Goal: Communication & Community: Share content

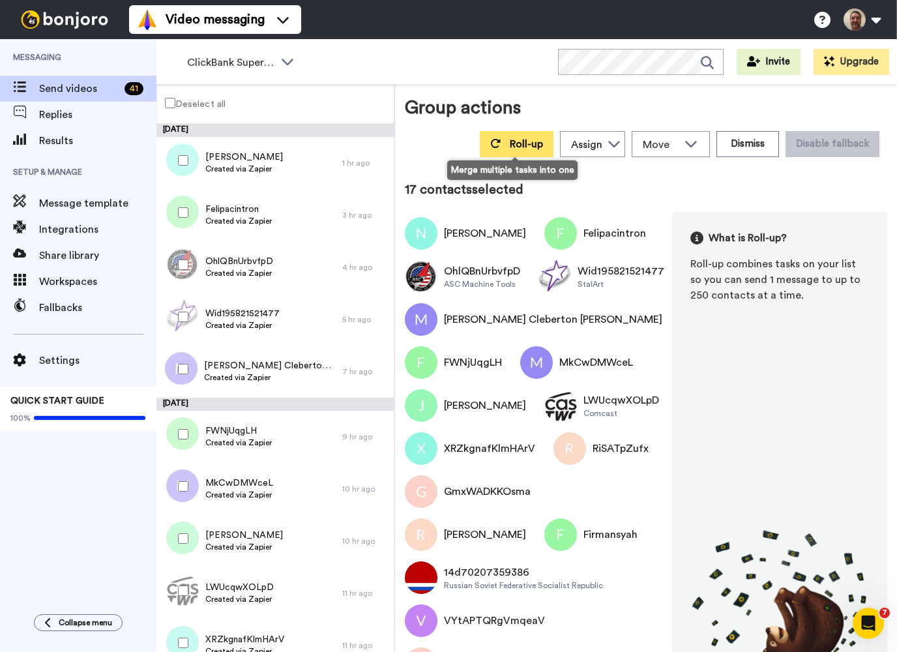
click at [537, 139] on span "Roll-up" at bounding box center [526, 144] width 33 height 10
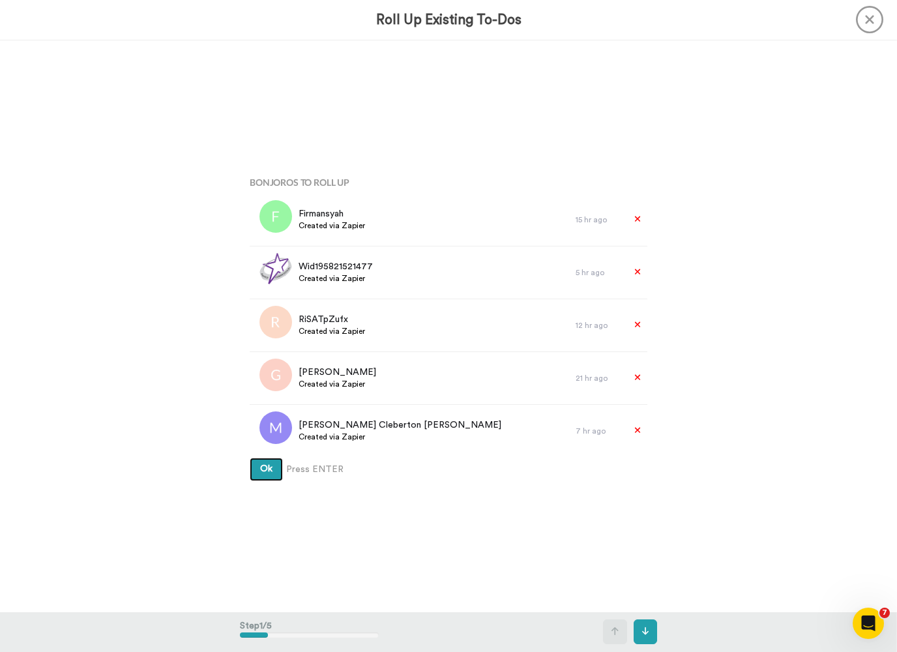
click at [266, 470] on button "Ok" at bounding box center [266, 469] width 33 height 23
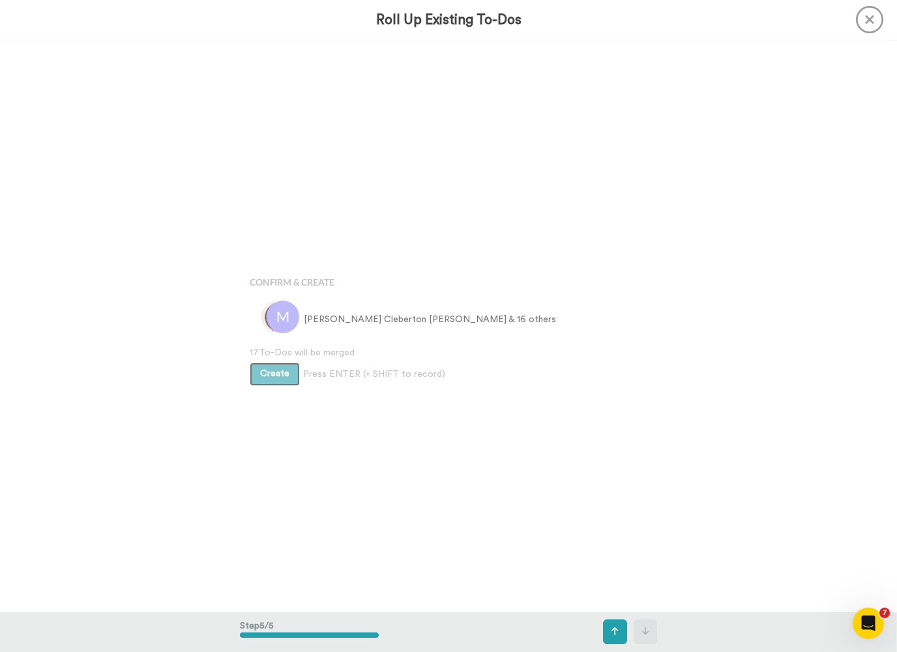
scroll to position [2288, 0]
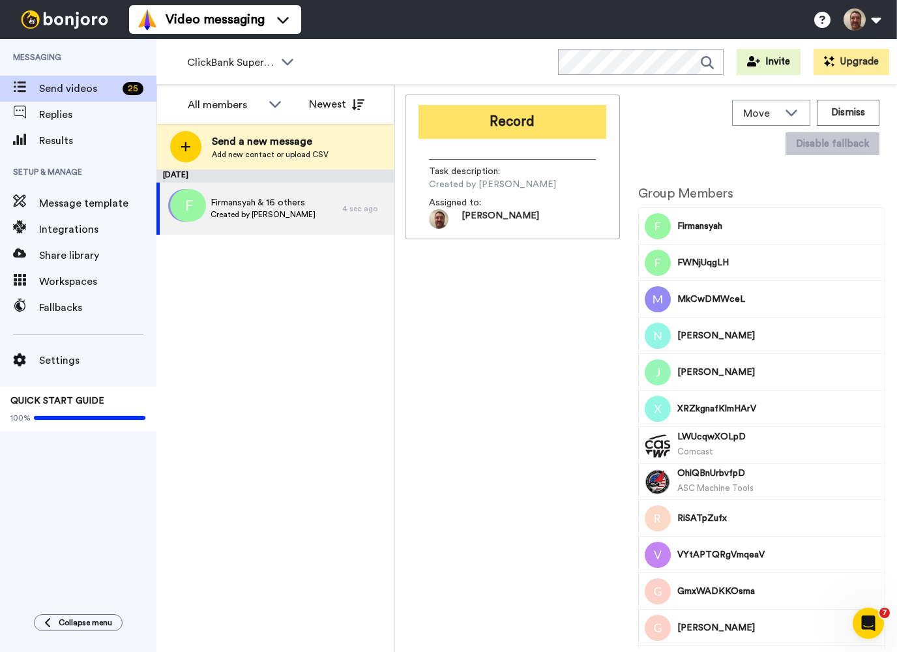
click at [507, 131] on button "Record" at bounding box center [513, 122] width 188 height 34
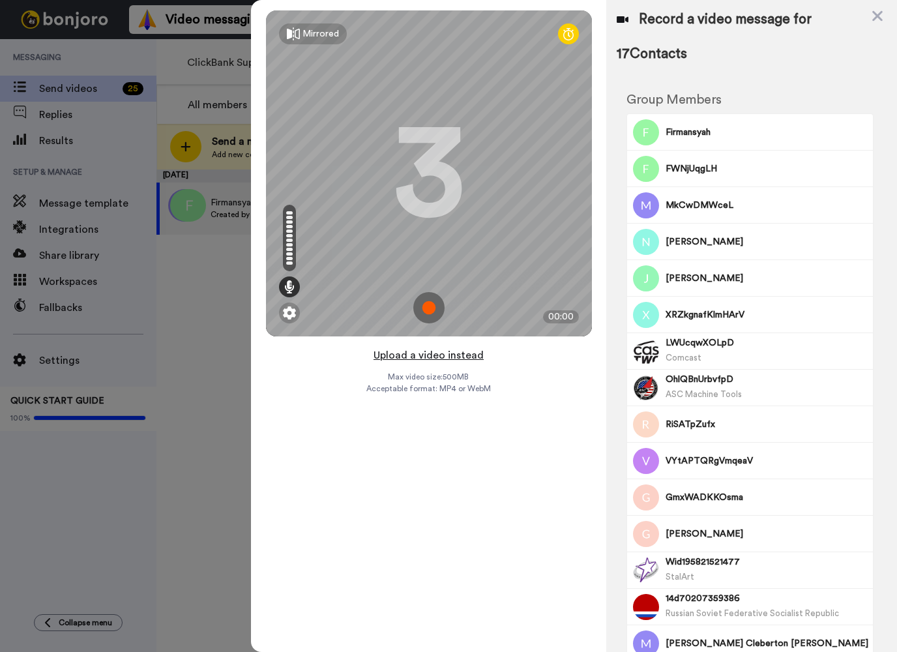
click at [417, 357] on button "Upload a video instead" at bounding box center [429, 355] width 118 height 17
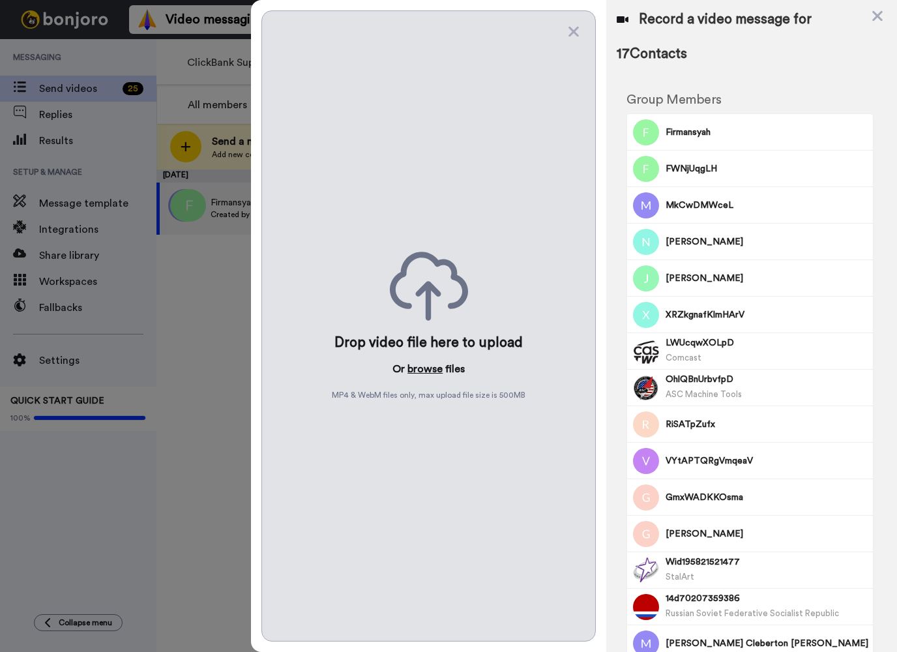
click at [414, 372] on button "browse" at bounding box center [425, 369] width 35 height 16
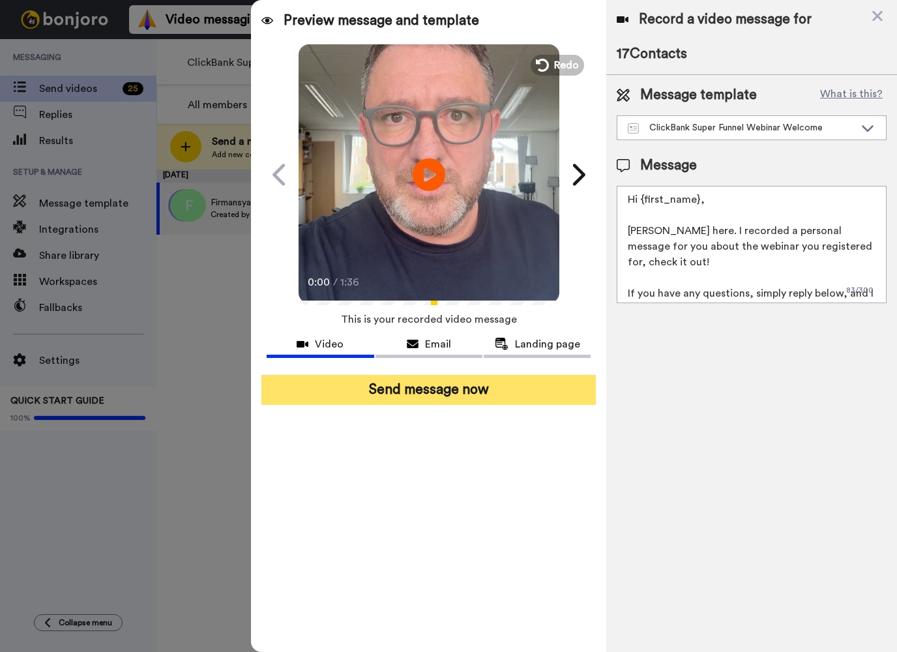
click at [433, 385] on button "Send message now" at bounding box center [429, 390] width 335 height 30
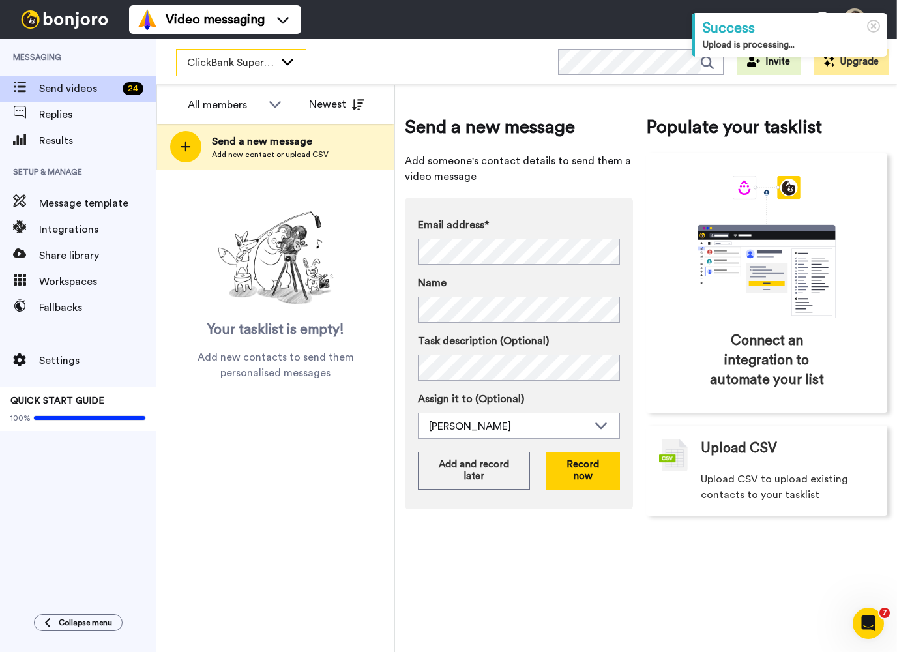
click at [273, 62] on span "ClickBank Super Funnel Webinar Registrants" at bounding box center [230, 63] width 87 height 16
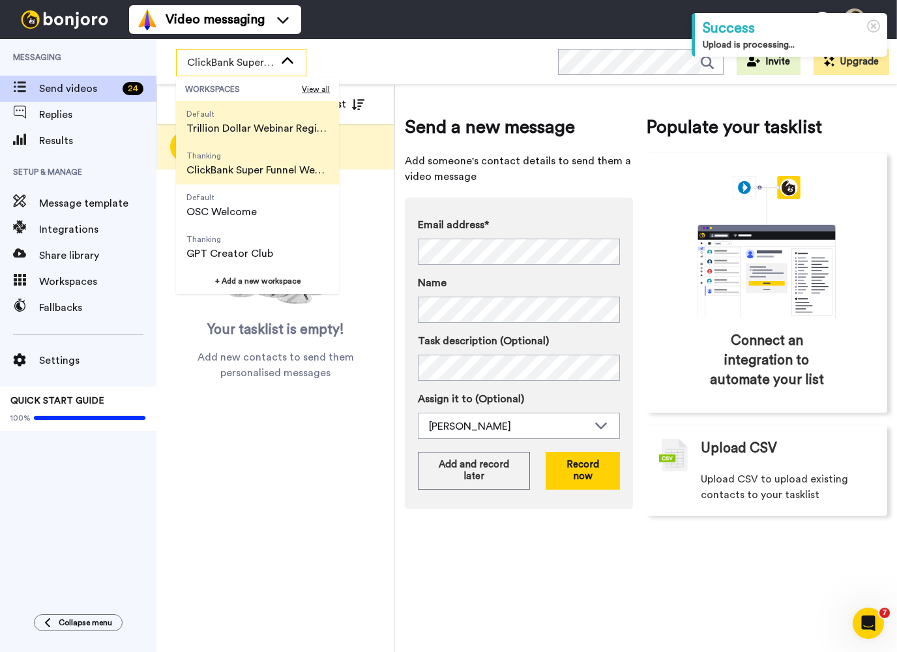
scroll to position [83, 0]
click at [262, 122] on span "Trillion Dollar Webinar Registrants" at bounding box center [258, 129] width 142 height 16
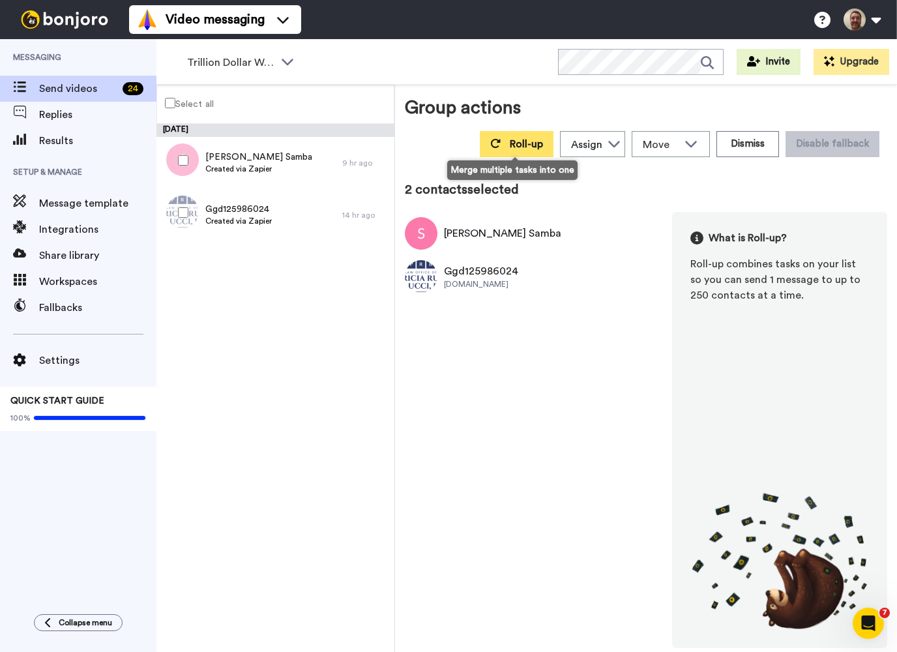
click at [502, 150] on button "Roll-up" at bounding box center [517, 144] width 74 height 26
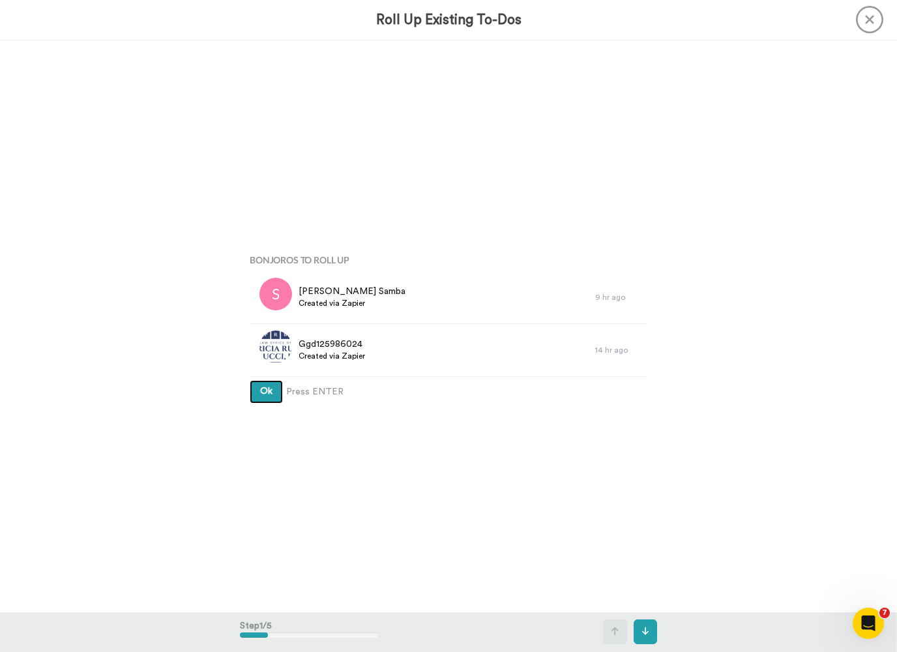
click at [266, 392] on button "Ok" at bounding box center [266, 391] width 33 height 23
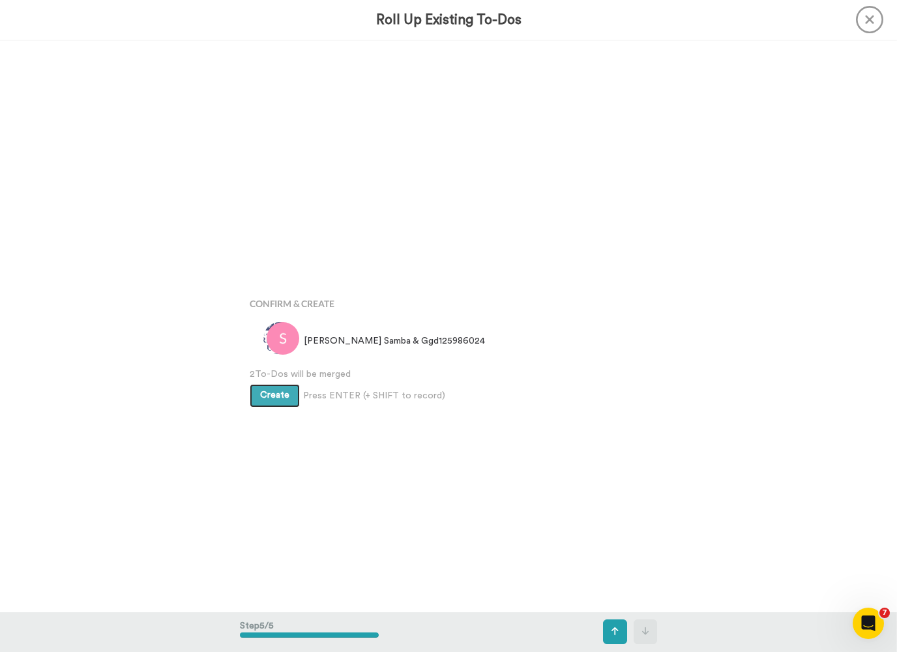
scroll to position [2288, 0]
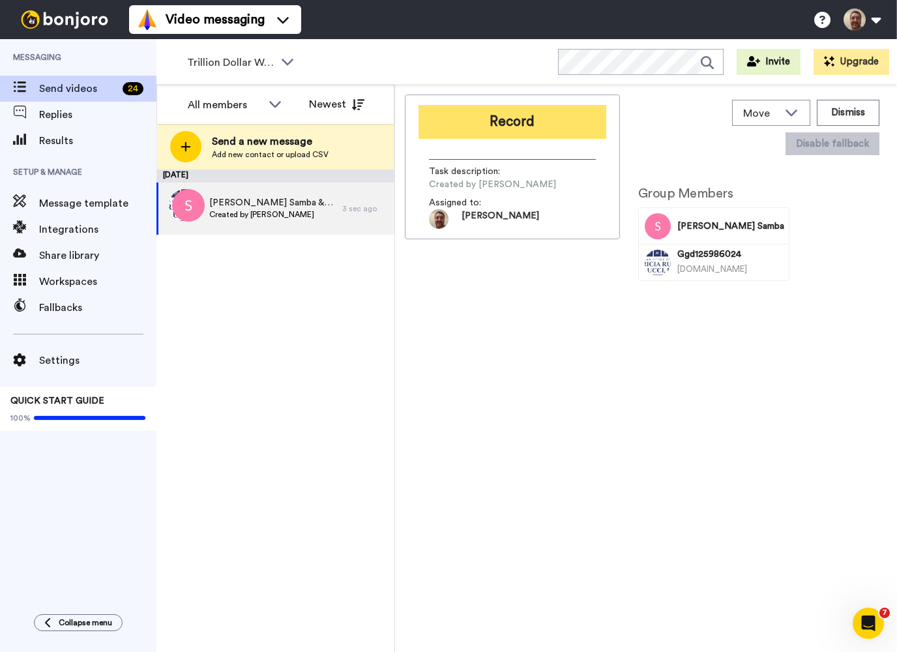
click at [522, 119] on button "Record" at bounding box center [513, 122] width 188 height 34
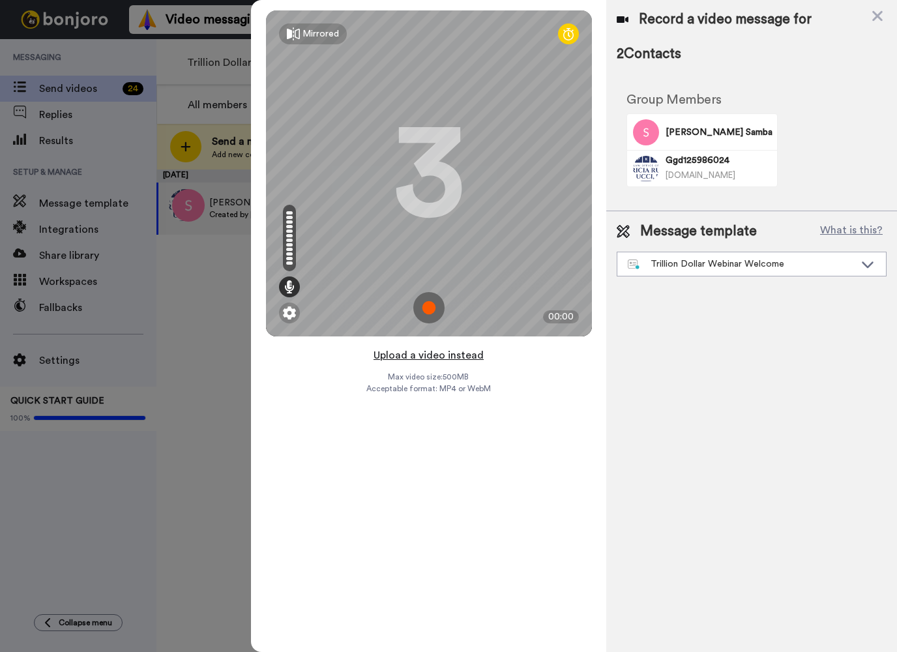
click at [428, 354] on html "Video messaging Help docs Settings Messaging Send videos 24 Replies Results Set…" at bounding box center [448, 326] width 897 height 652
click at [428, 354] on button "Upload a video instead" at bounding box center [429, 355] width 118 height 17
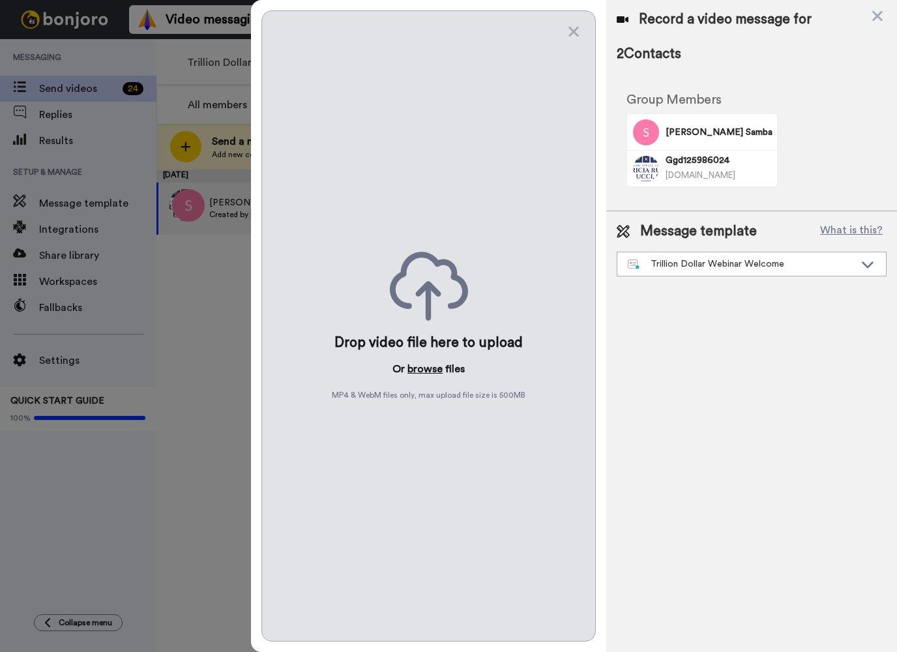
click at [423, 374] on button "browse" at bounding box center [425, 369] width 35 height 16
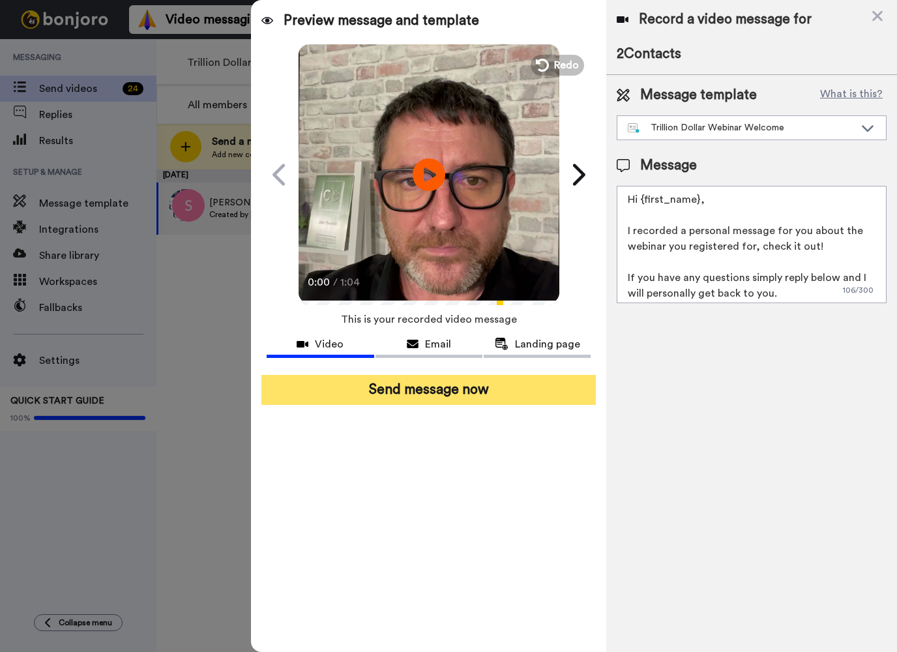
click at [442, 382] on button "Send message now" at bounding box center [429, 390] width 335 height 30
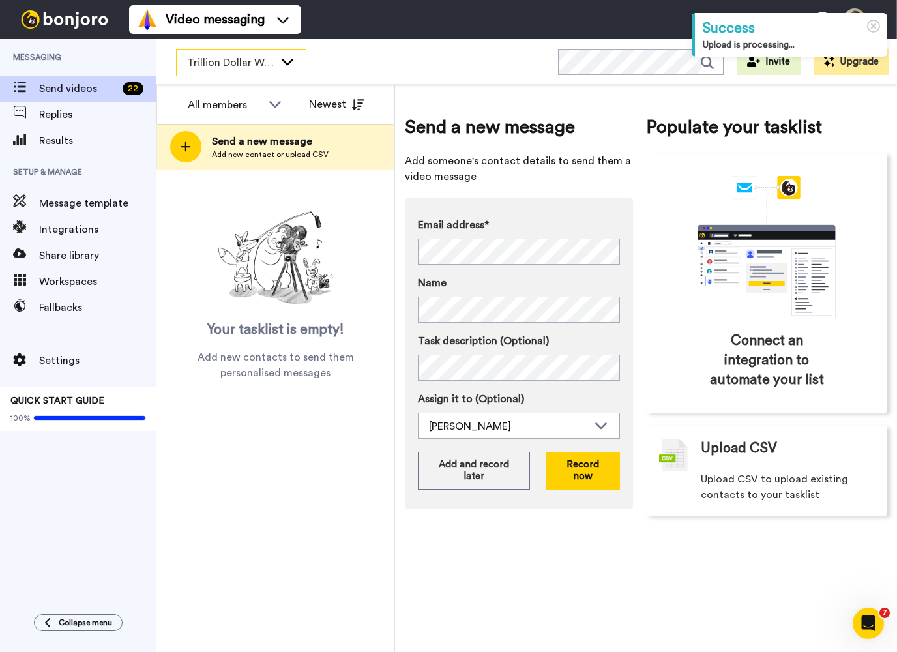
click at [267, 68] on span "Trillion Dollar Webinar Registrants" at bounding box center [230, 63] width 87 height 16
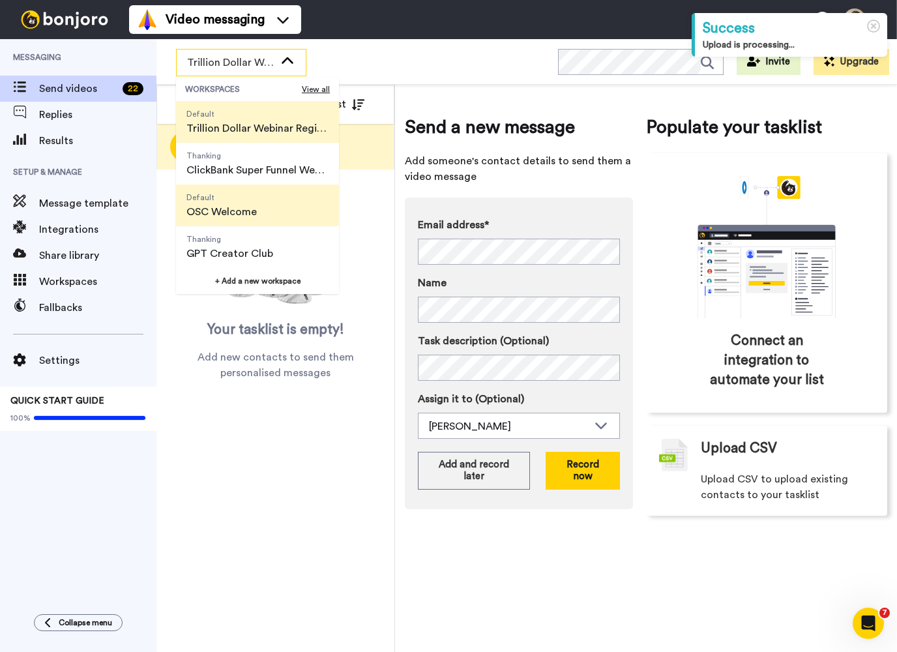
scroll to position [84, 0]
click at [250, 210] on span "OSC Welcome" at bounding box center [222, 212] width 70 height 16
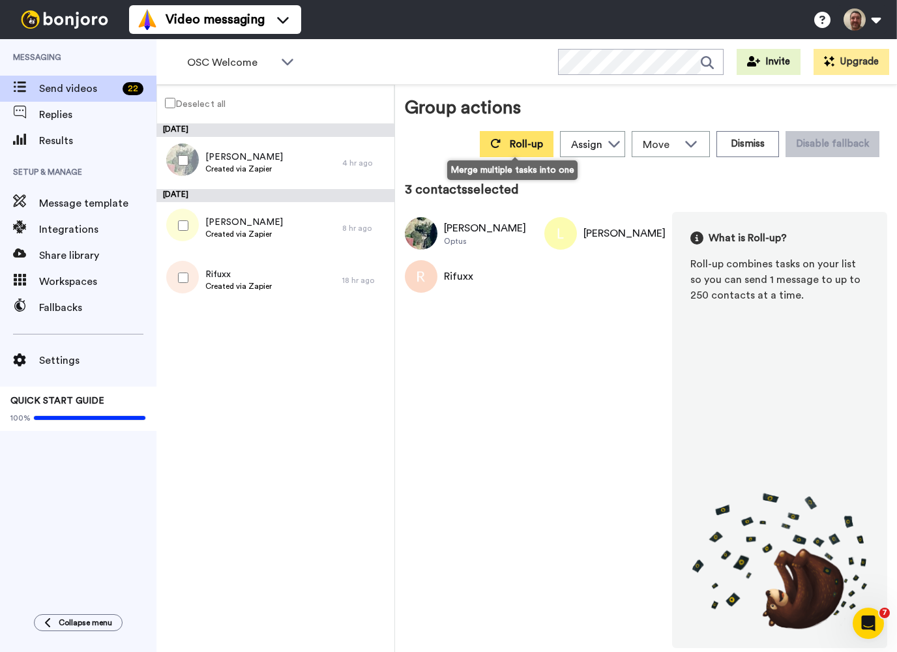
click at [515, 140] on span "Roll-up" at bounding box center [526, 144] width 33 height 10
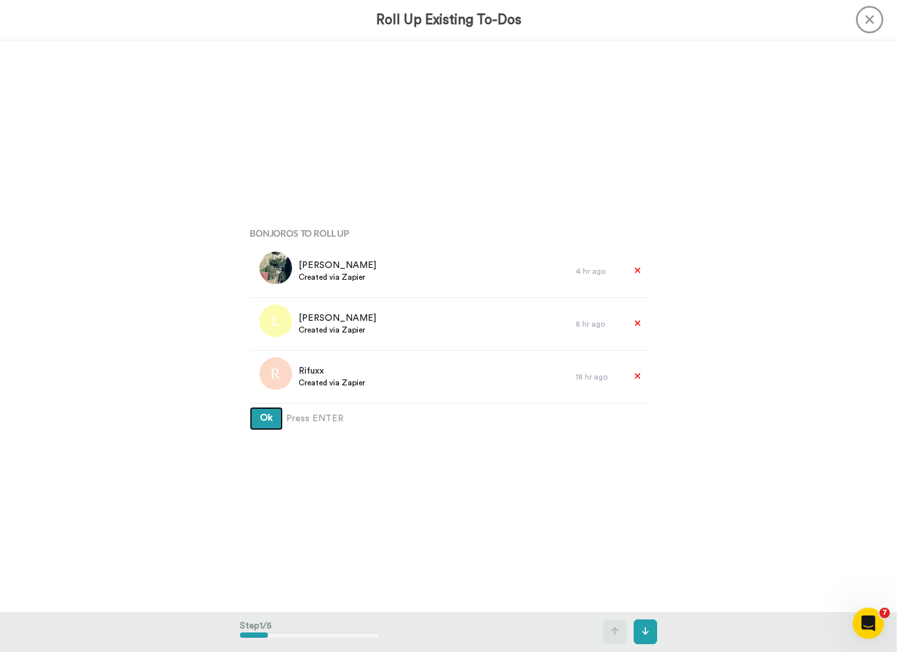
click at [266, 418] on button "Ok" at bounding box center [266, 418] width 33 height 23
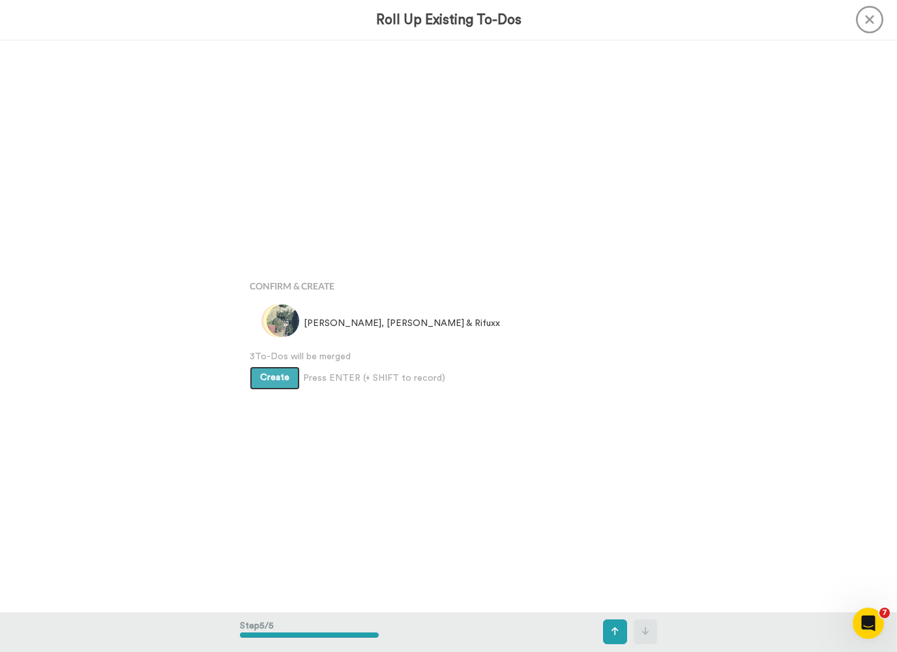
scroll to position [2288, 0]
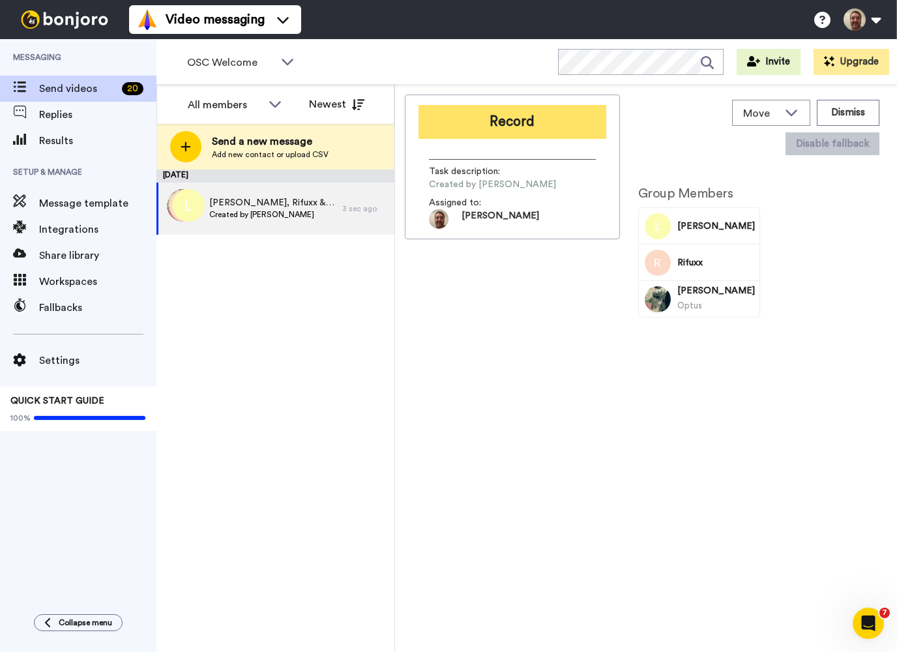
click at [527, 129] on button "Record" at bounding box center [513, 122] width 188 height 34
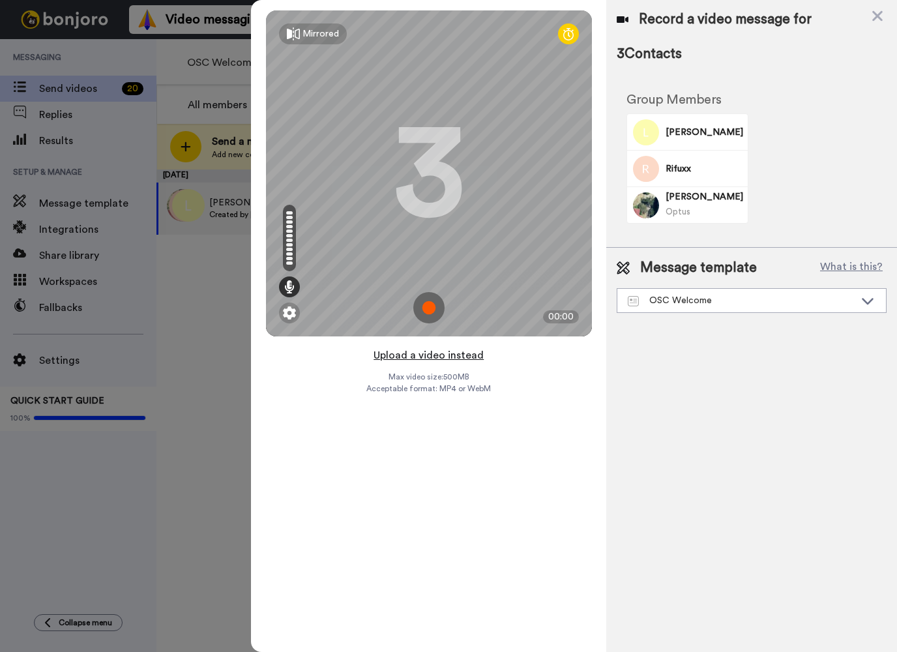
click at [425, 354] on button "Upload a video instead" at bounding box center [429, 355] width 118 height 17
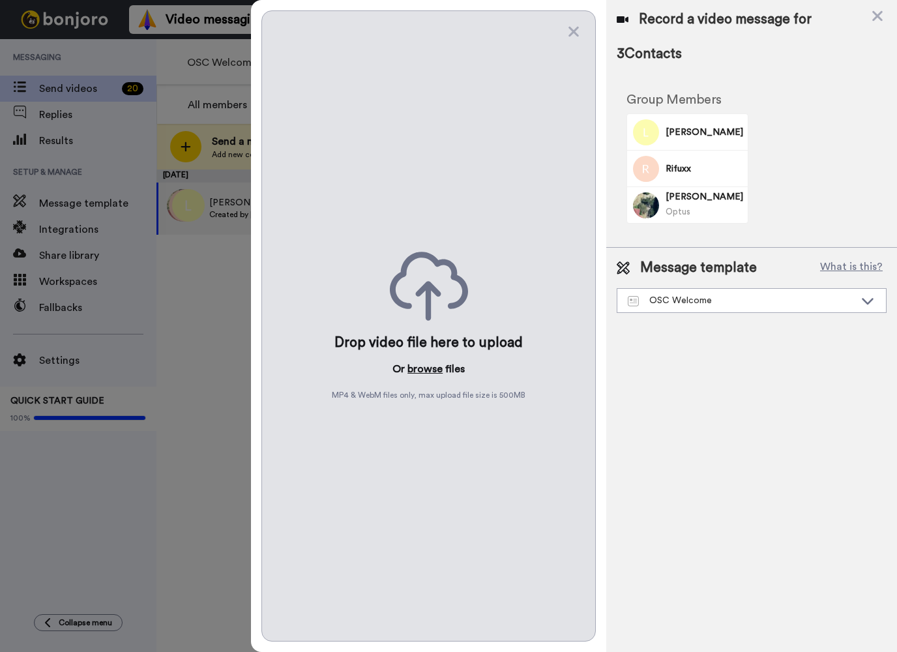
click at [421, 367] on button "browse" at bounding box center [425, 369] width 35 height 16
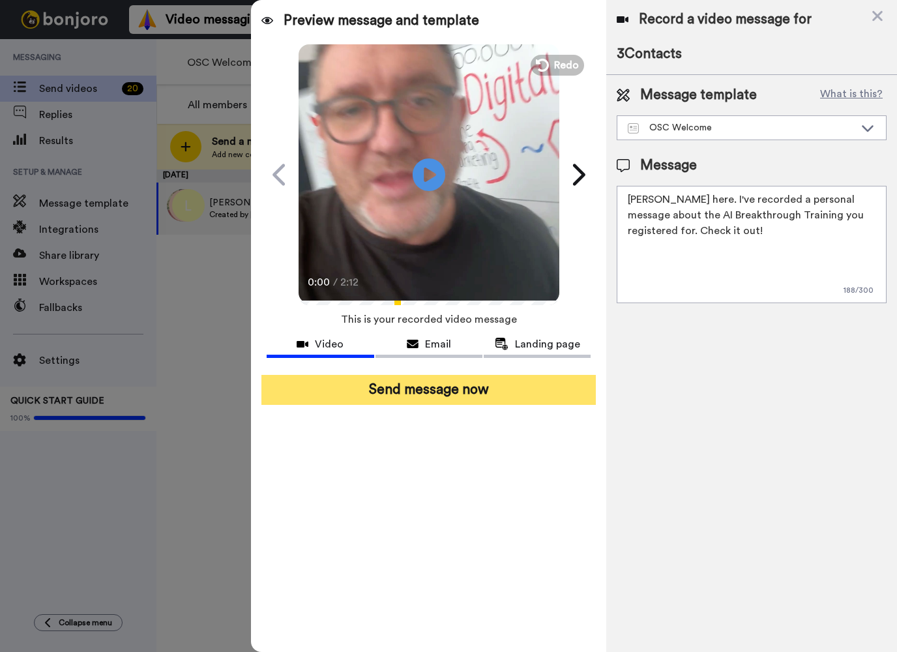
click at [417, 391] on button "Send message now" at bounding box center [429, 390] width 335 height 30
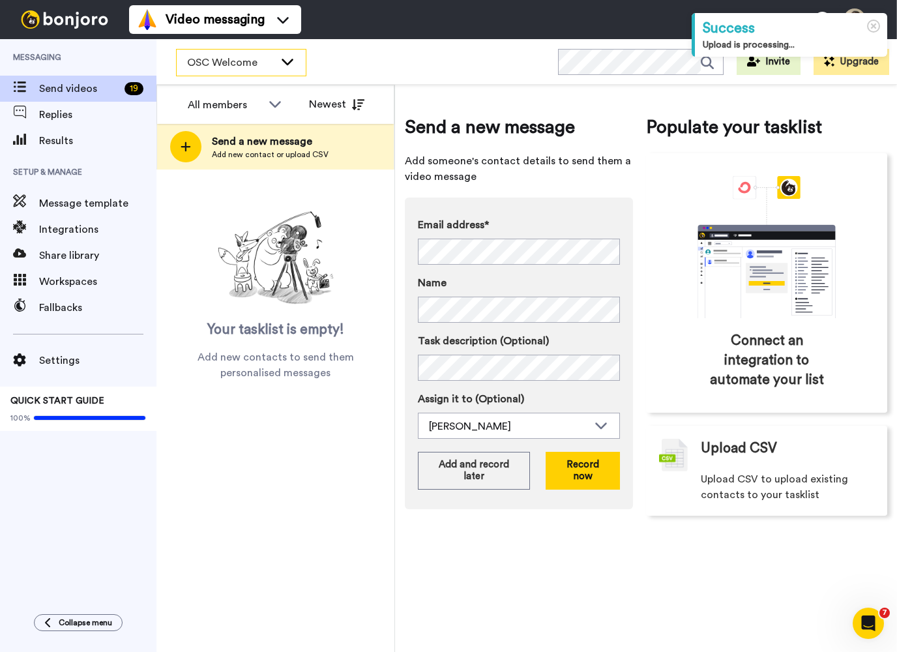
click at [285, 59] on icon at bounding box center [288, 61] width 16 height 13
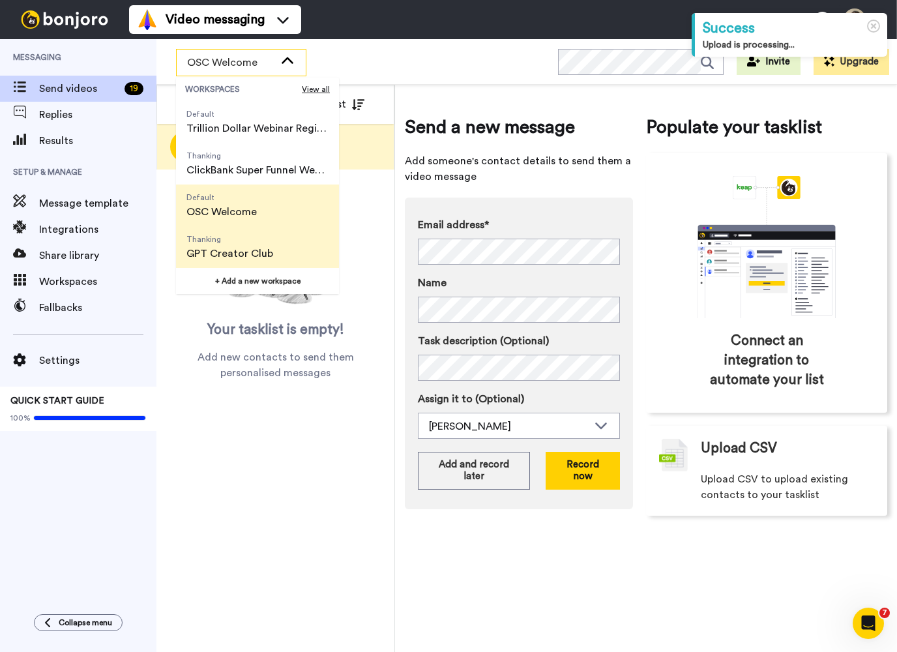
scroll to position [83, 0]
click at [254, 242] on span "Thanking" at bounding box center [230, 239] width 87 height 10
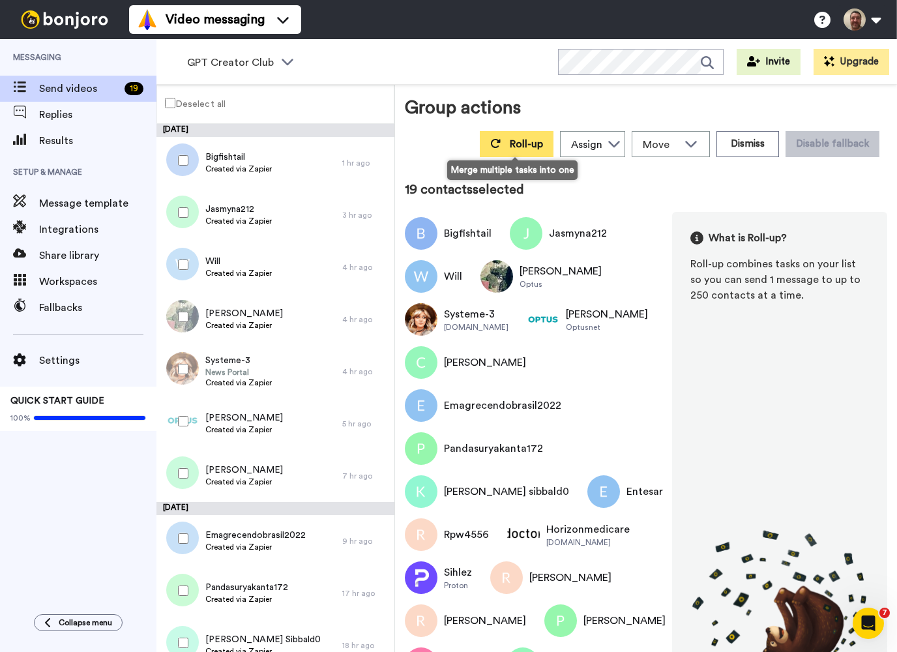
click at [510, 146] on span "Roll-up" at bounding box center [526, 144] width 33 height 10
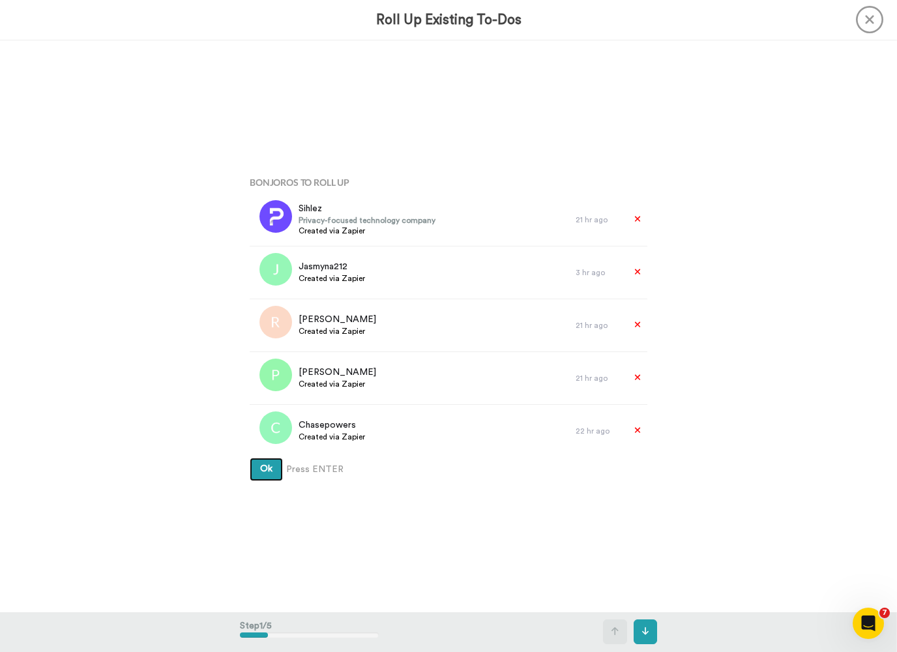
click at [266, 470] on button "Ok" at bounding box center [266, 469] width 33 height 23
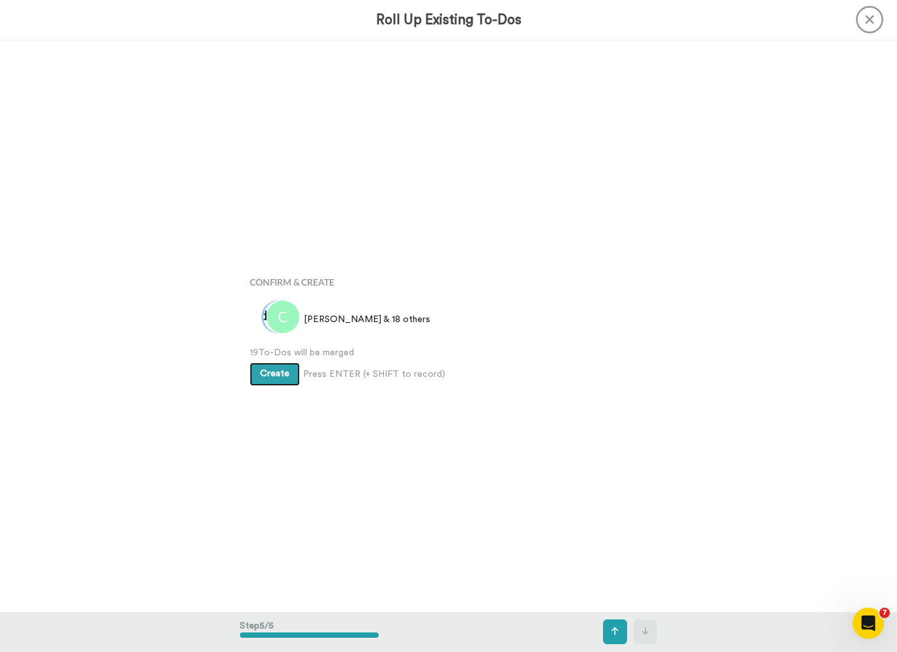
scroll to position [2288, 0]
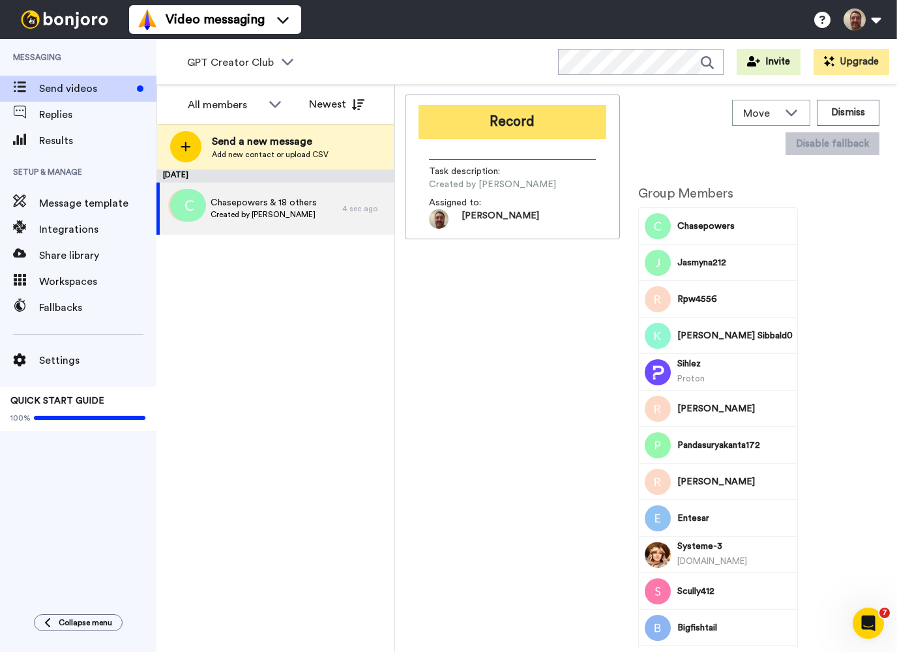
click at [503, 135] on button "Record" at bounding box center [513, 122] width 188 height 34
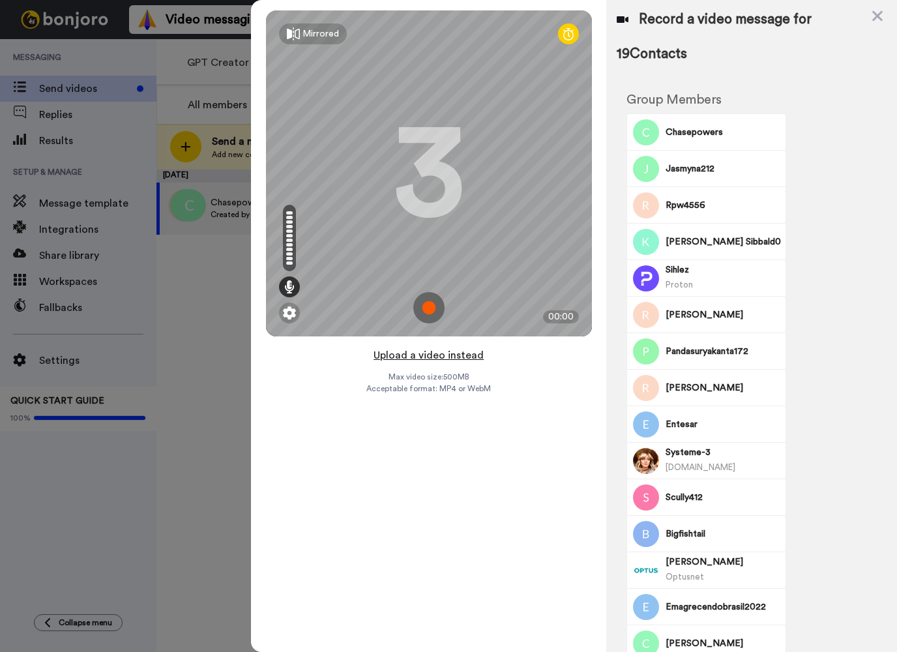
click at [427, 354] on button "Upload a video instead" at bounding box center [429, 355] width 118 height 17
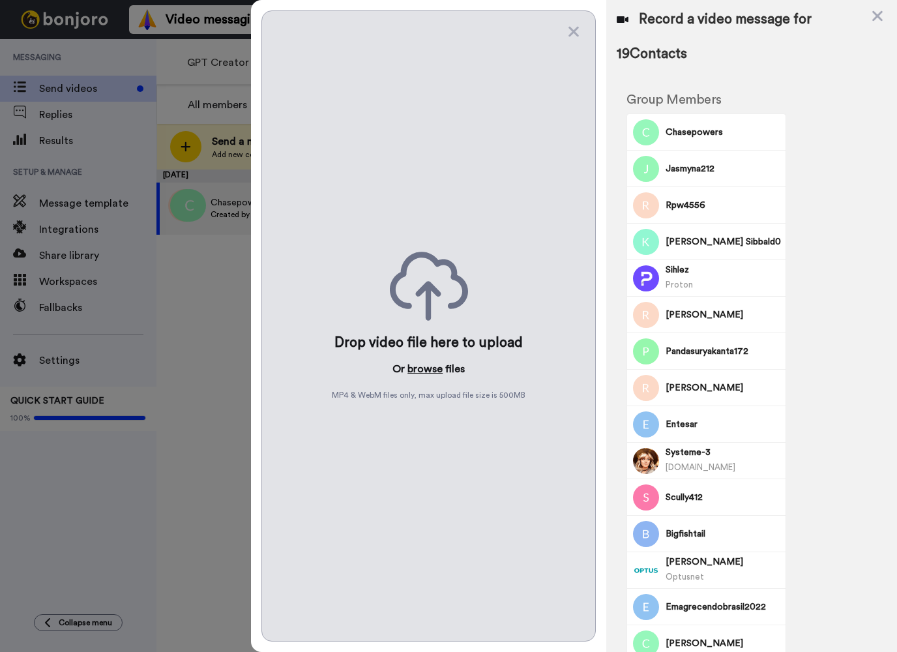
click at [420, 367] on button "browse" at bounding box center [425, 369] width 35 height 16
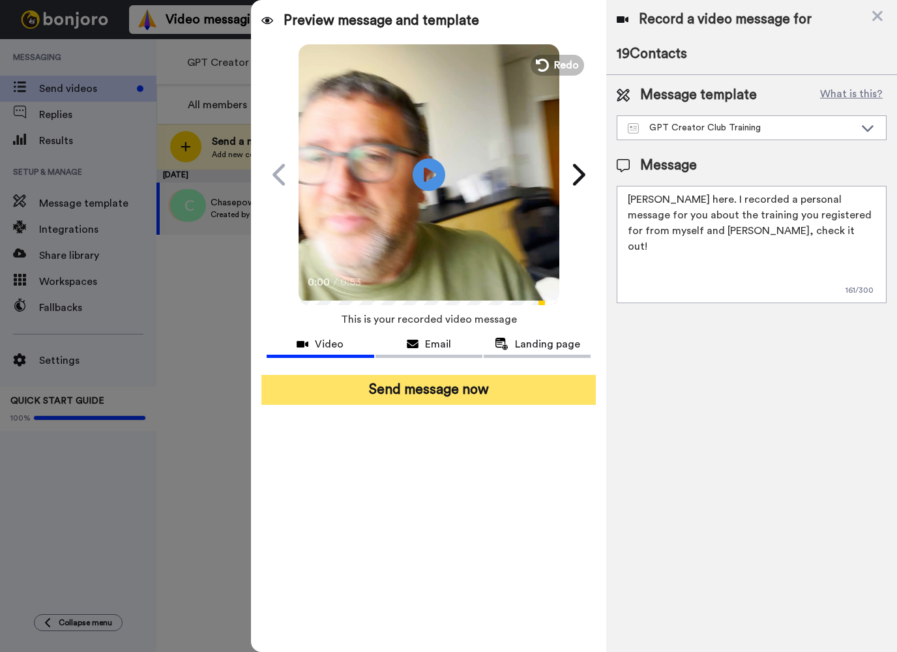
click at [499, 395] on button "Send message now" at bounding box center [429, 390] width 335 height 30
